Goal: Transaction & Acquisition: Download file/media

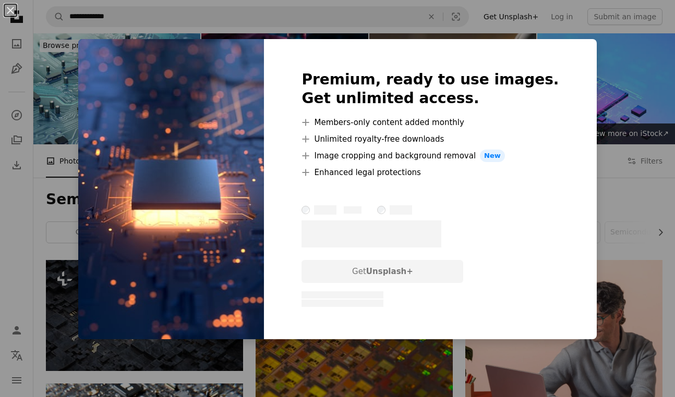
scroll to position [333, 0]
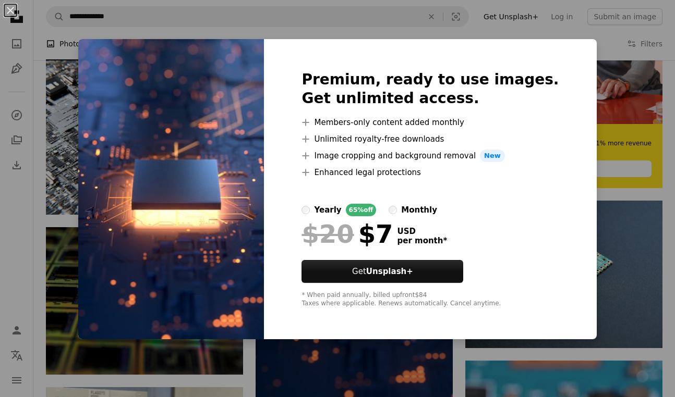
click at [8, 208] on div "An X shape Premium, ready to use images. Get unlimited access. A plus sign Memb…" at bounding box center [337, 198] width 675 height 397
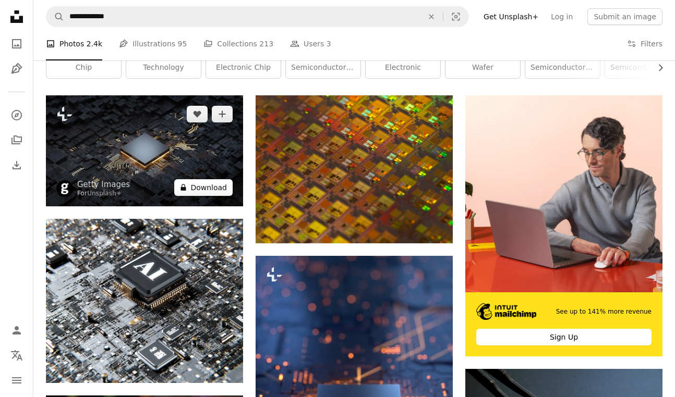
scroll to position [166, 0]
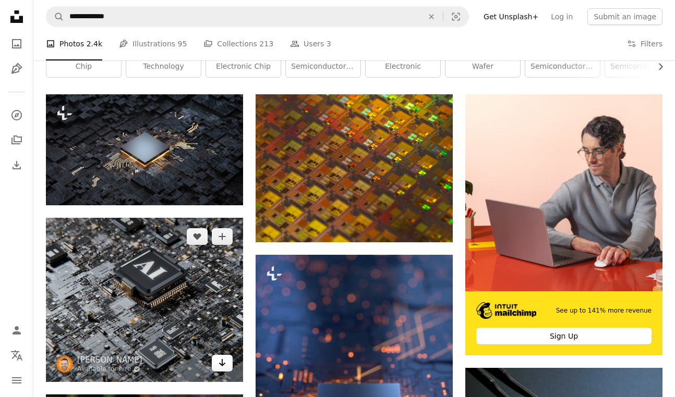
click at [225, 366] on icon "Arrow pointing down" at bounding box center [222, 363] width 8 height 13
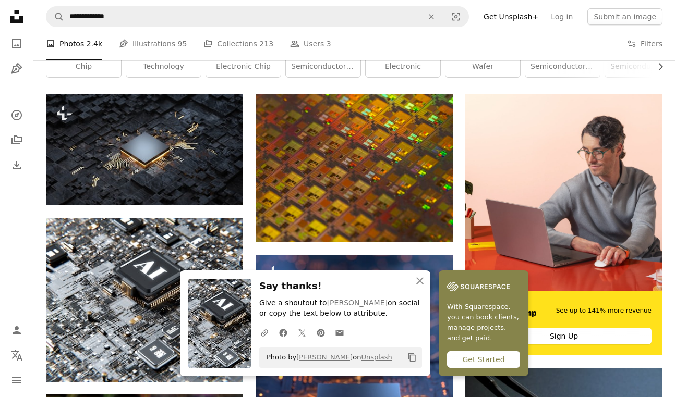
click at [12, 237] on nav "Unsplash logo Unsplash Home A photo Pen Tool A compass A stack of folders Downl…" at bounding box center [16, 198] width 33 height 397
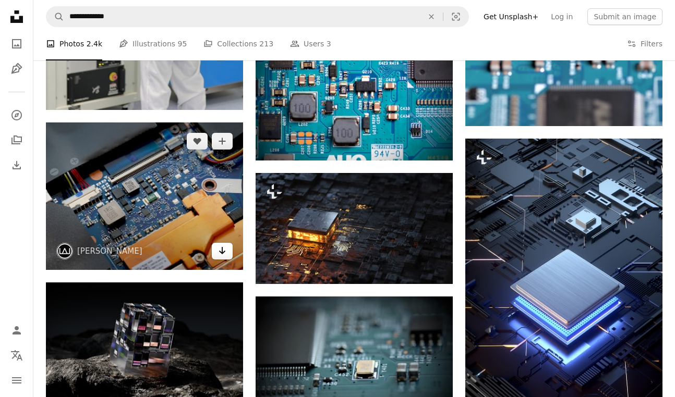
scroll to position [863, 0]
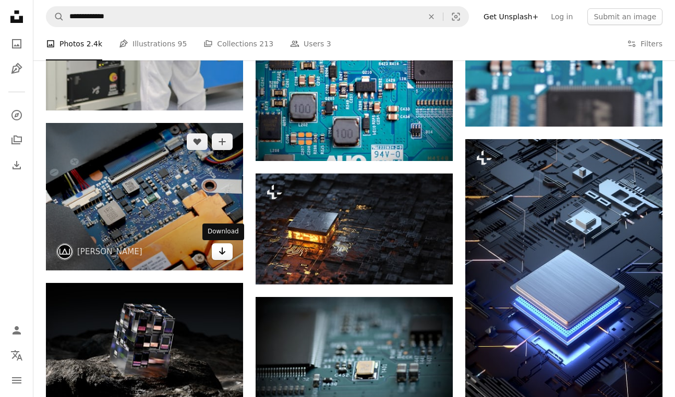
click at [223, 255] on icon "Arrow pointing down" at bounding box center [222, 251] width 8 height 13
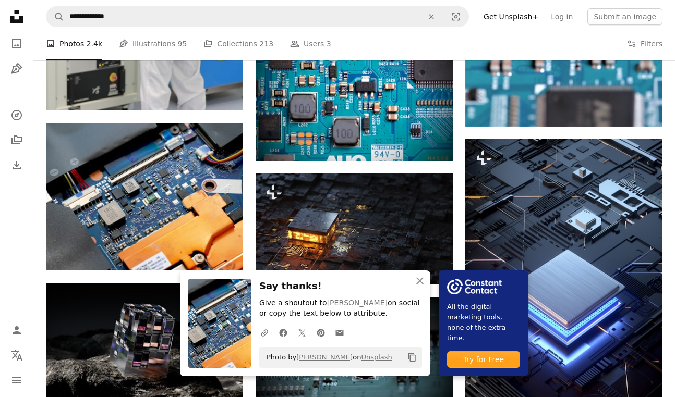
click at [25, 234] on nav "Unsplash logo Unsplash Home A photo Pen Tool A compass A stack of folders Downl…" at bounding box center [16, 198] width 33 height 397
click at [421, 281] on icon "An X shape" at bounding box center [420, 281] width 13 height 13
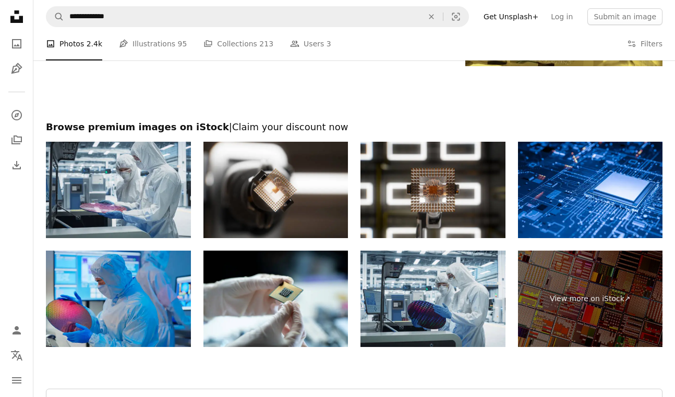
scroll to position [1694, 0]
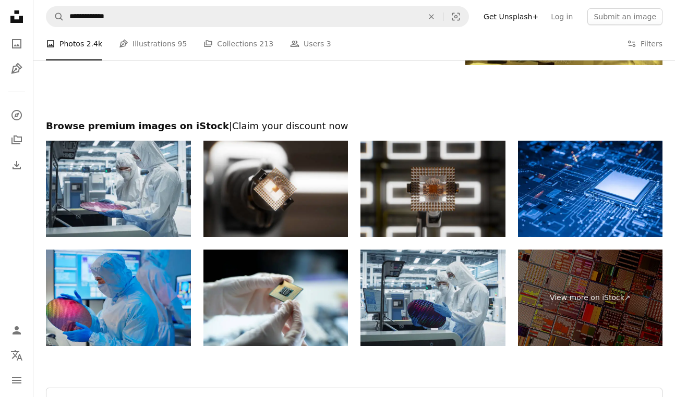
click at [454, 184] on img at bounding box center [432, 189] width 145 height 97
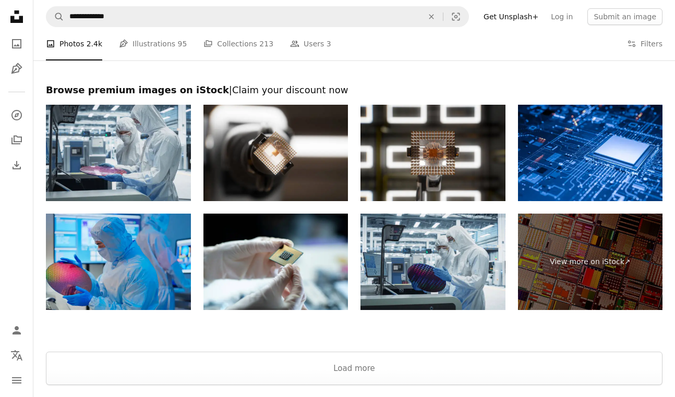
scroll to position [1847, 0]
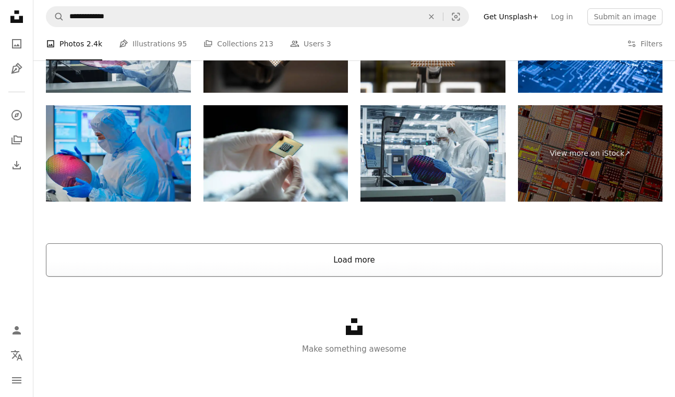
click at [366, 271] on button "Load more" at bounding box center [354, 260] width 617 height 33
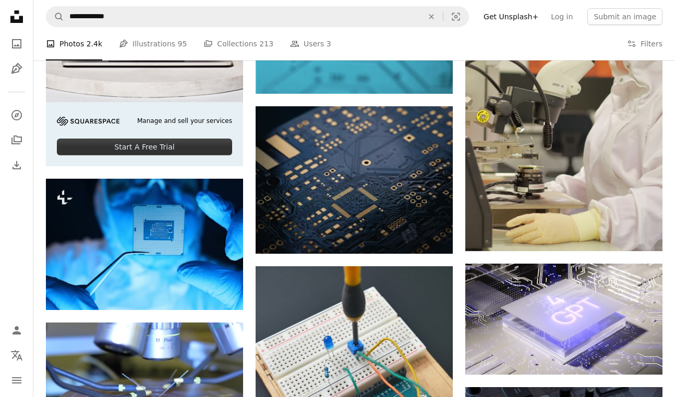
scroll to position [1833, 0]
